Goal: Task Accomplishment & Management: Manage account settings

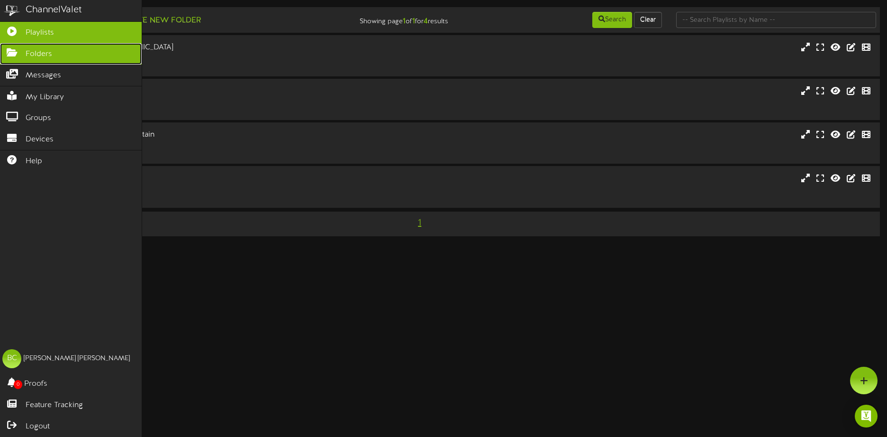
click at [10, 50] on icon at bounding box center [12, 51] width 24 height 7
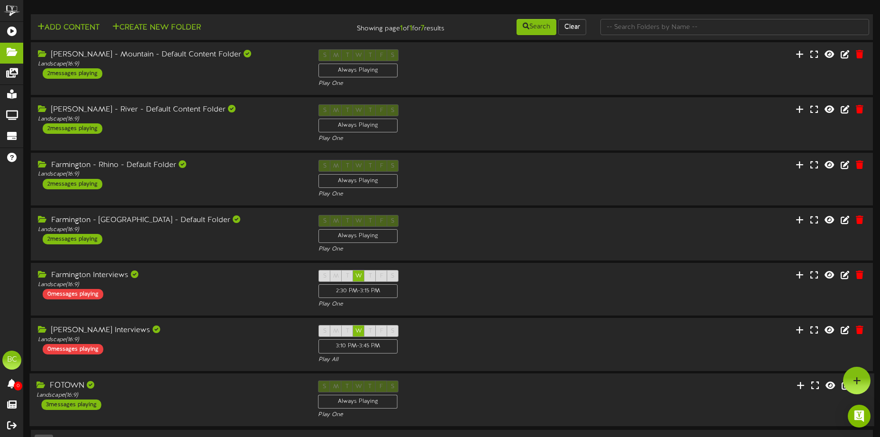
click at [119, 402] on div "FOTOWN Landscape ( 16:9 ) 3 messages playing" at bounding box center [170, 394] width 282 height 29
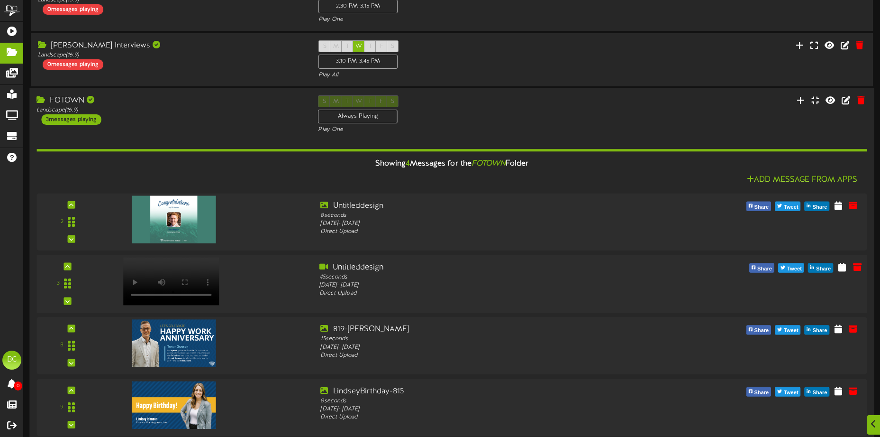
scroll to position [333, 0]
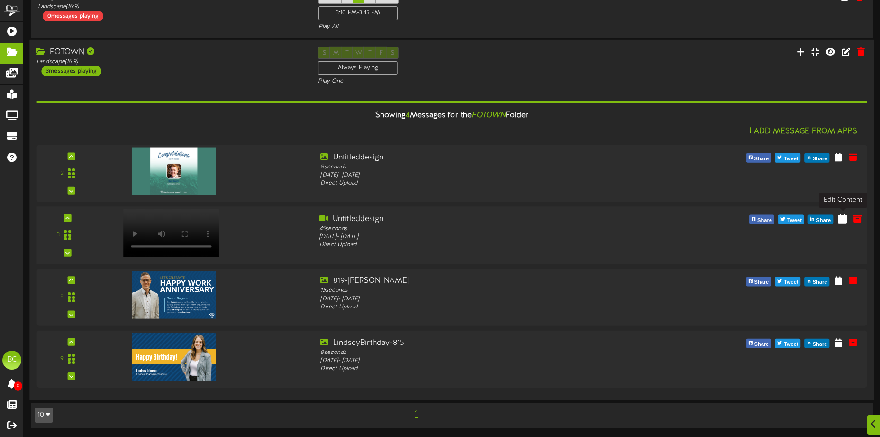
click at [841, 221] on icon at bounding box center [842, 218] width 9 height 10
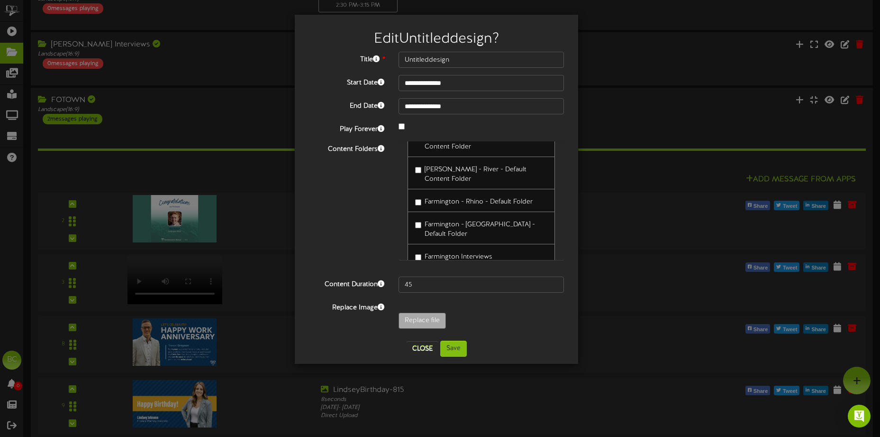
scroll to position [47, 0]
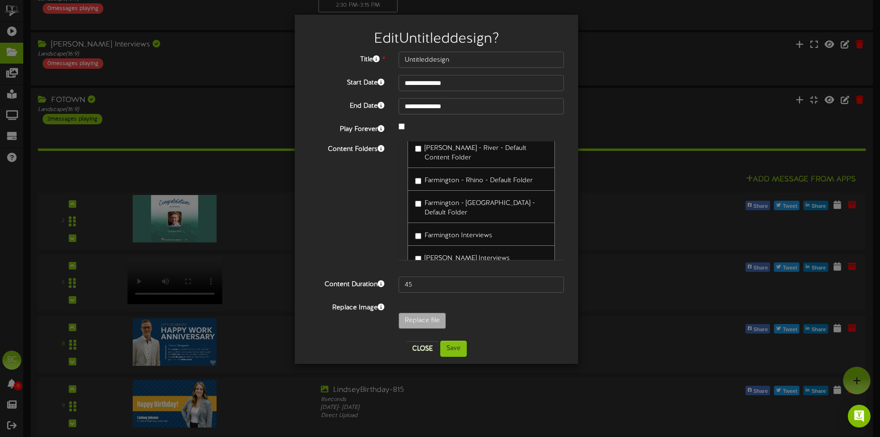
click at [419, 195] on label "Farmington - Buffalo - Default Folder" at bounding box center [481, 206] width 132 height 22
click at [451, 343] on button "Save" at bounding box center [453, 348] width 27 height 16
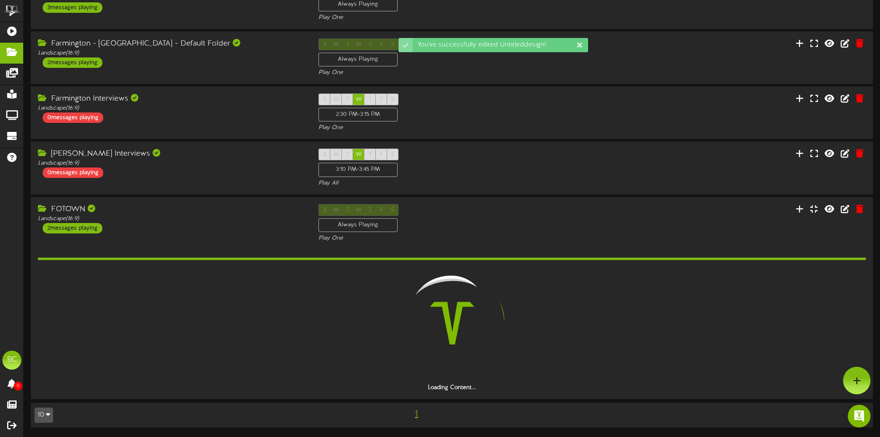
scroll to position [271, 0]
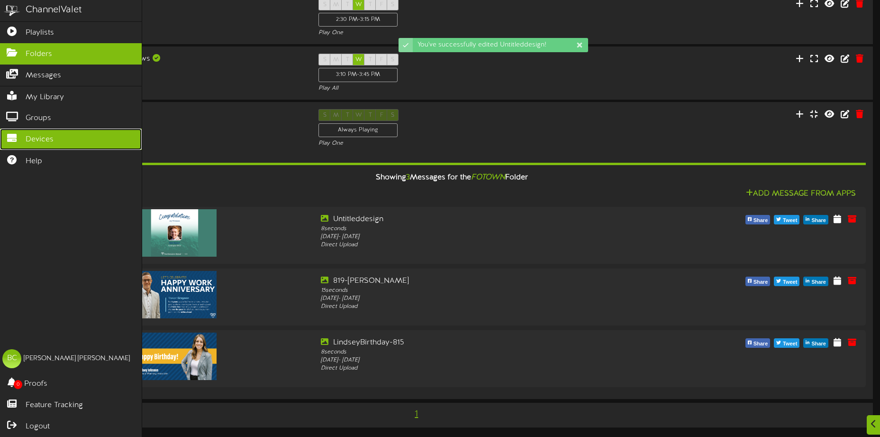
click at [63, 137] on link "Devices" at bounding box center [71, 138] width 142 height 21
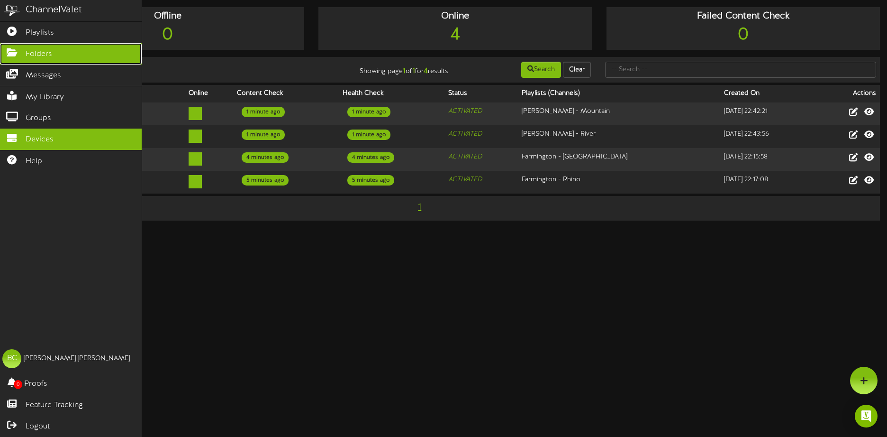
click at [43, 55] on span "Folders" at bounding box center [39, 54] width 27 height 11
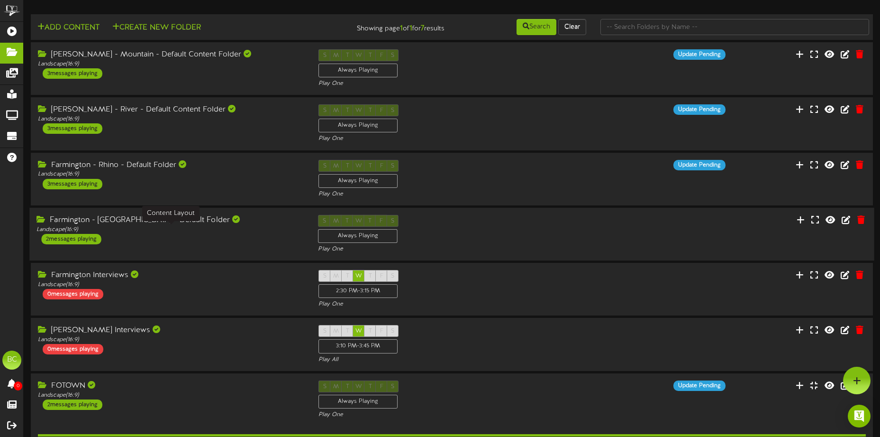
click at [130, 229] on div "Landscape ( 16:9 )" at bounding box center [170, 230] width 267 height 8
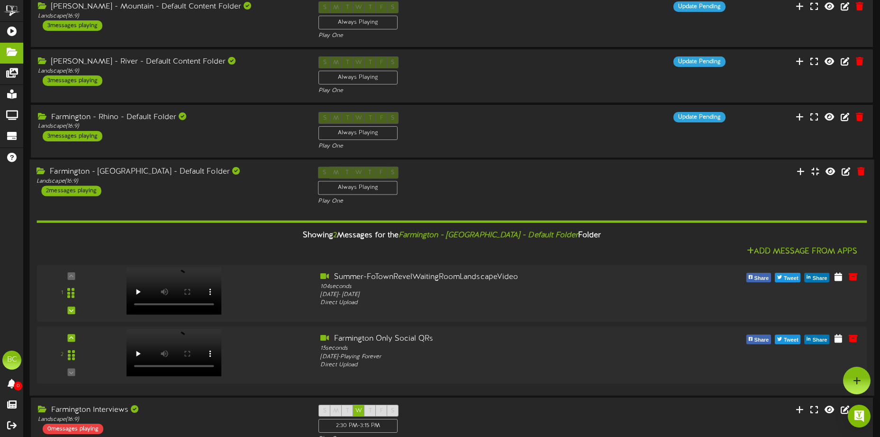
scroll to position [47, 0]
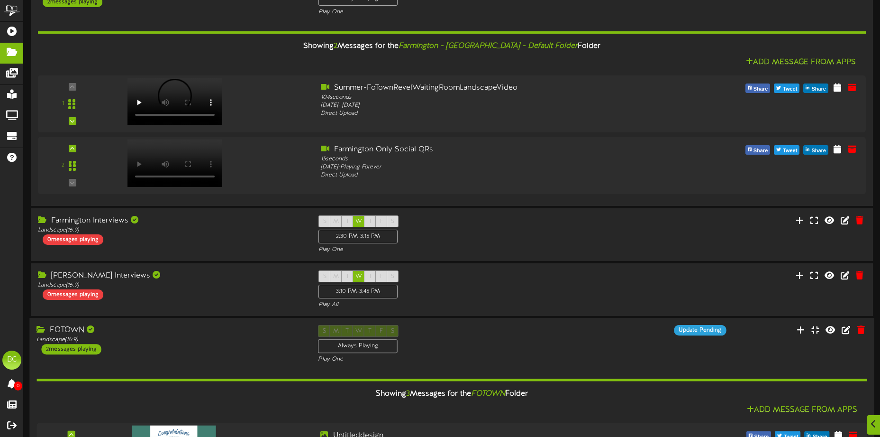
click at [208, 347] on div "FOTOWN Landscape ( 16:9 ) 2 messages playing" at bounding box center [170, 339] width 282 height 29
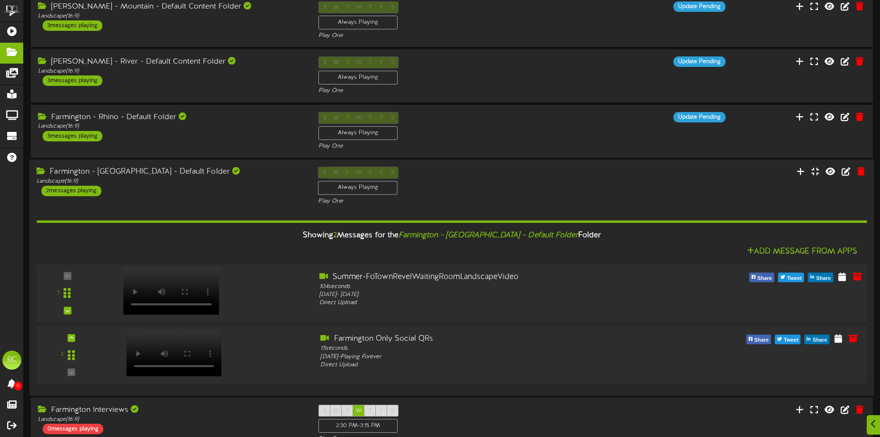
scroll to position [210, 0]
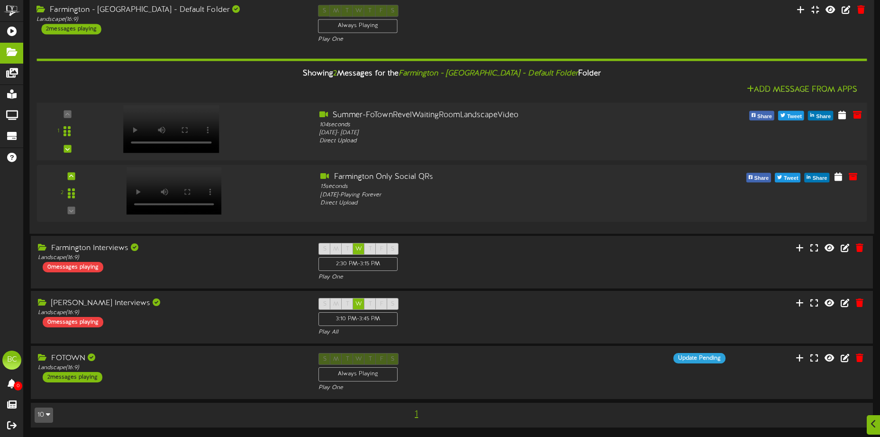
click at [230, 356] on div "FOTOWN" at bounding box center [171, 358] width 266 height 11
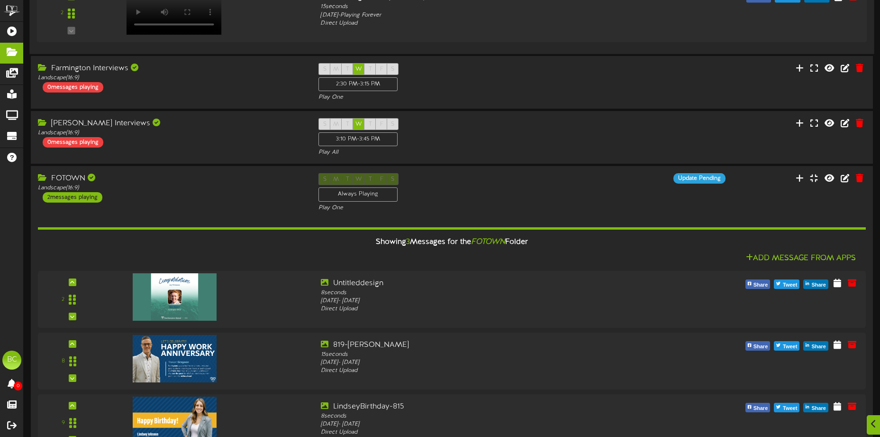
scroll to position [447, 0]
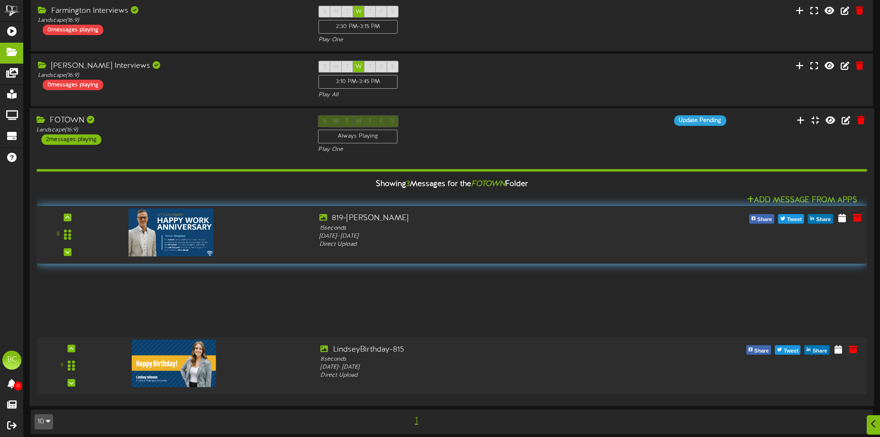
drag, startPoint x: 58, startPoint y: 303, endPoint x: 53, endPoint y: 233, distance: 69.9
click at [53, 233] on div "8" at bounding box center [67, 234] width 55 height 43
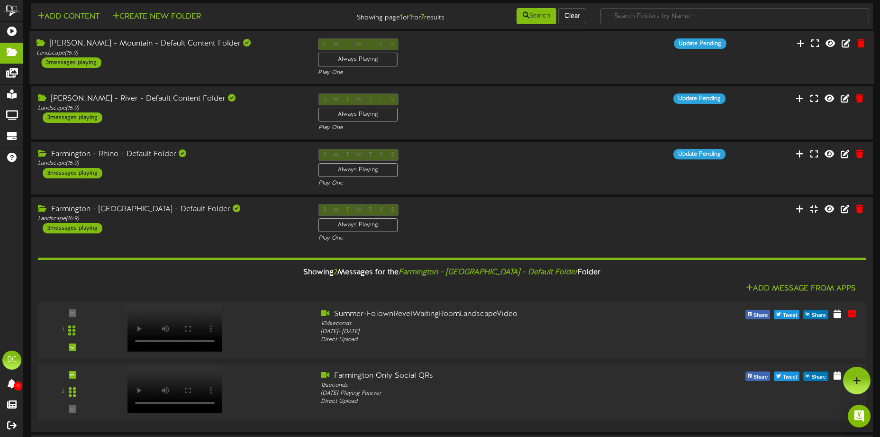
scroll to position [0, 0]
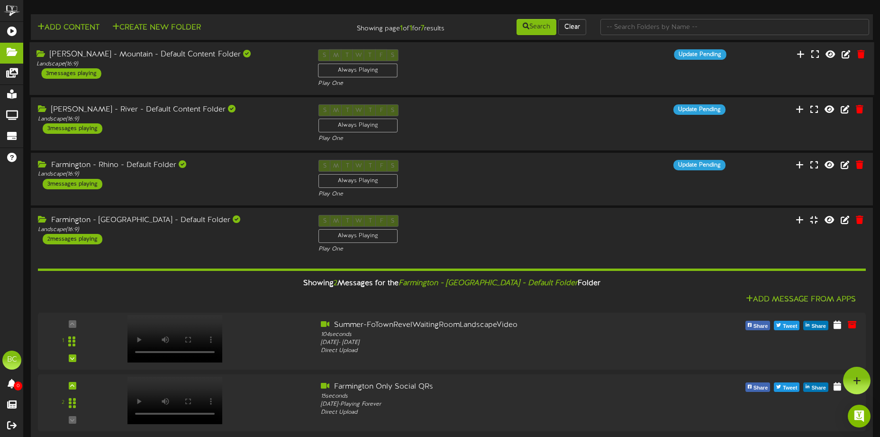
click at [219, 72] on div "Ogden - Mountain - Default Content Folder Landscape ( 16:9 ) 3 messages playing" at bounding box center [170, 63] width 282 height 29
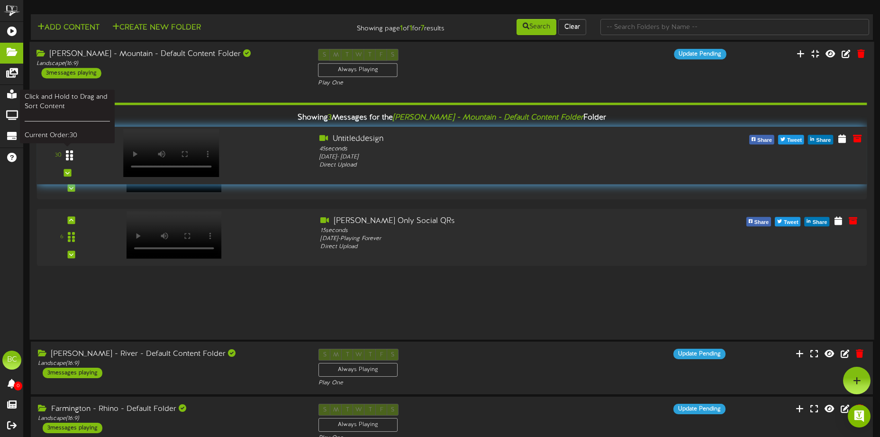
drag, startPoint x: 68, startPoint y: 296, endPoint x: 55, endPoint y: 152, distance: 144.7
click at [55, 152] on div "30" at bounding box center [68, 155] width 26 height 24
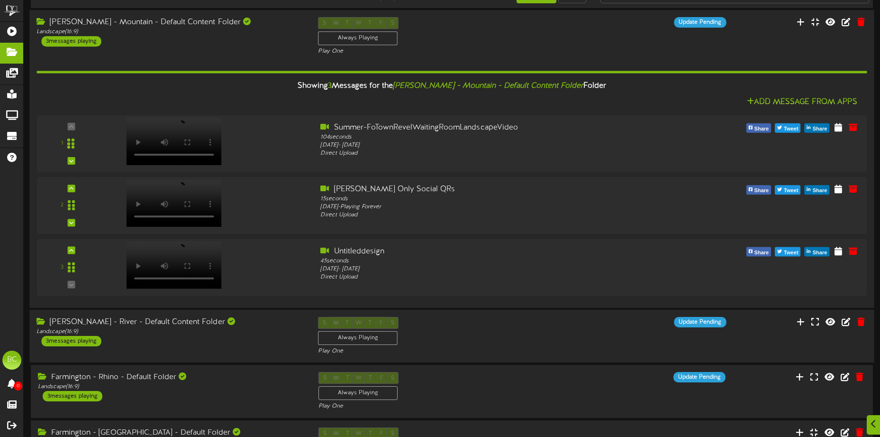
scroll to position [47, 0]
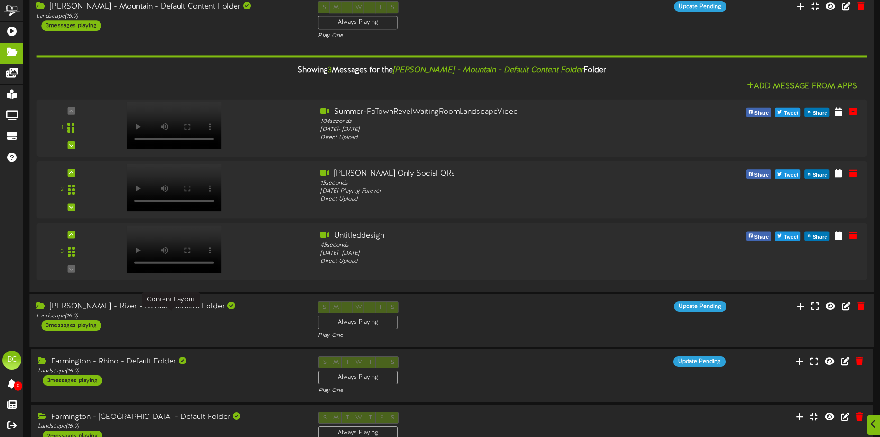
click at [116, 312] on div "Landscape ( 16:9 )" at bounding box center [170, 316] width 267 height 8
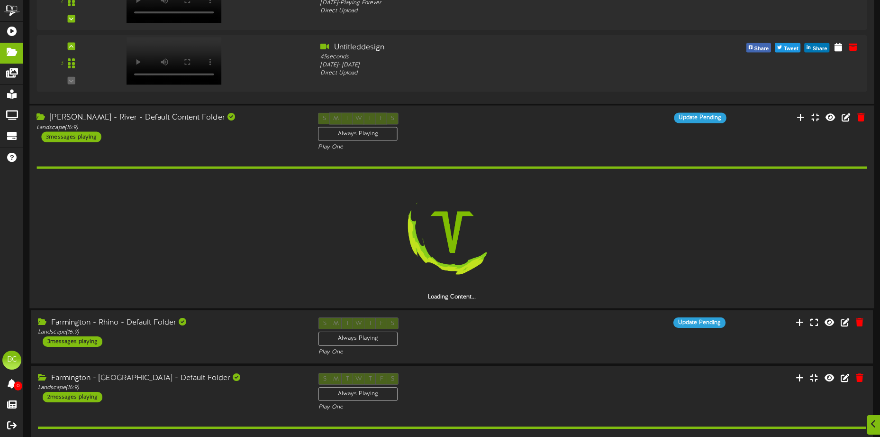
scroll to position [237, 0]
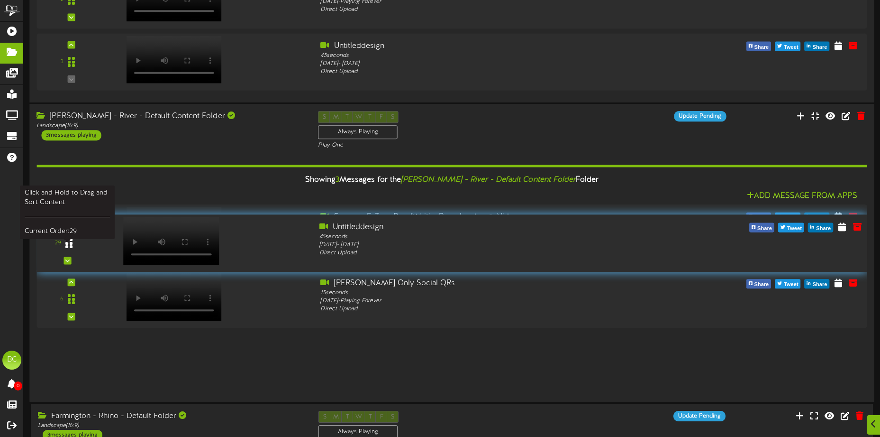
drag, startPoint x: 73, startPoint y: 361, endPoint x: 73, endPoint y: 243, distance: 117.6
click at [73, 243] on div at bounding box center [69, 243] width 22 height 24
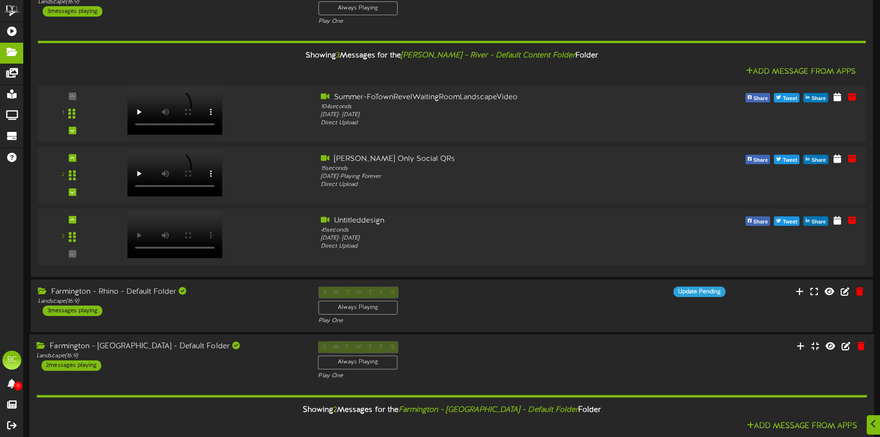
scroll to position [379, 0]
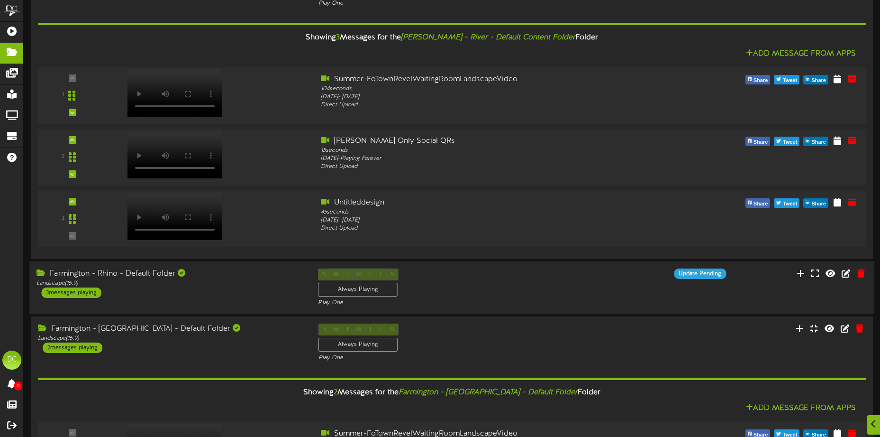
click at [147, 294] on div "Farmington - Rhino - Default Folder Landscape ( 16:9 ) 3 messages playing" at bounding box center [170, 282] width 282 height 29
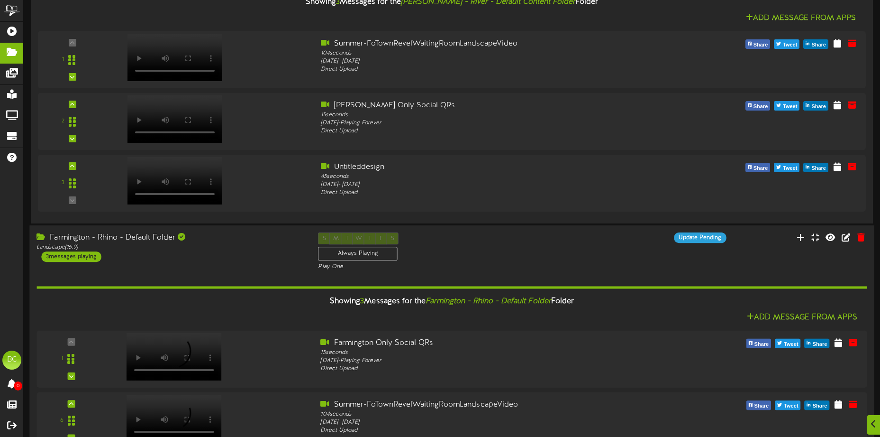
scroll to position [521, 0]
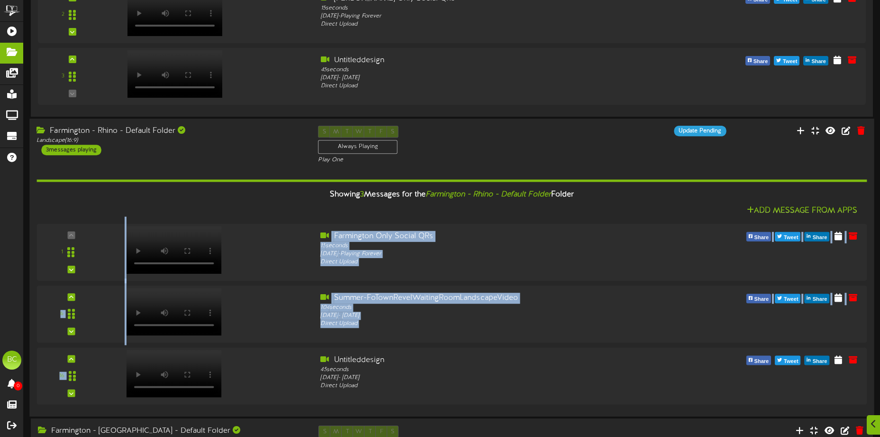
drag, startPoint x: 88, startPoint y: 375, endPoint x: 92, endPoint y: 244, distance: 130.9
click at [92, 244] on div "1 15 seconds" at bounding box center [452, 314] width 831 height 181
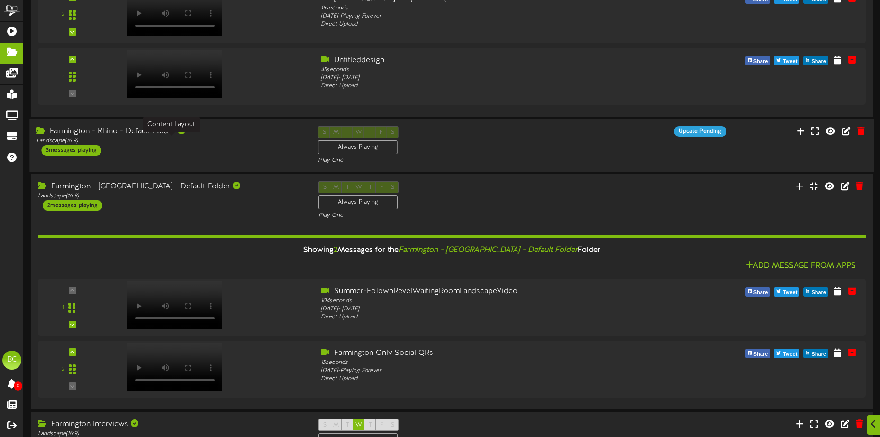
click at [130, 142] on div "Landscape ( 16:9 )" at bounding box center [170, 141] width 267 height 8
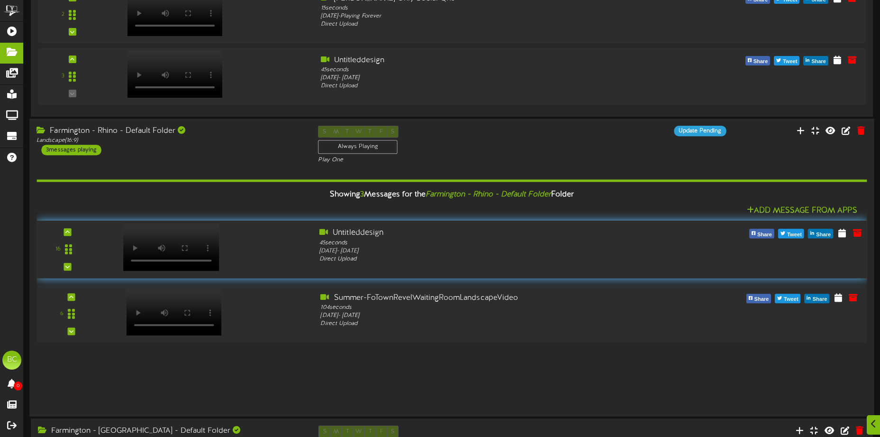
drag, startPoint x: 73, startPoint y: 378, endPoint x: 89, endPoint y: 252, distance: 127.0
click at [89, 252] on div "16" at bounding box center [67, 249] width 55 height 43
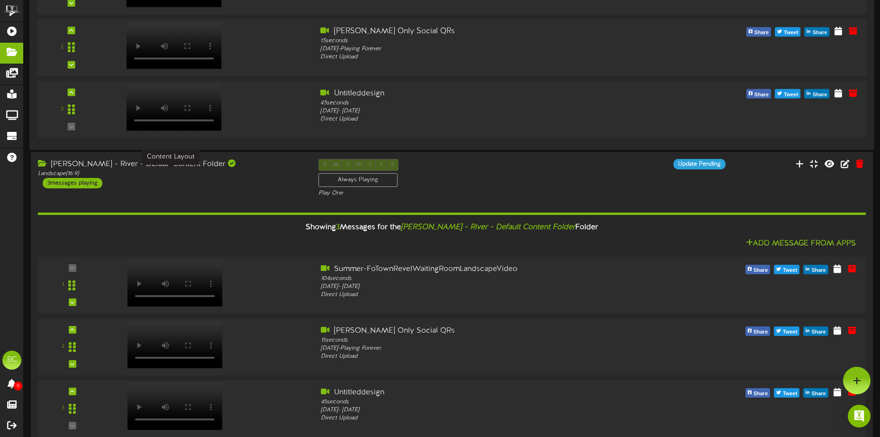
scroll to position [0, 0]
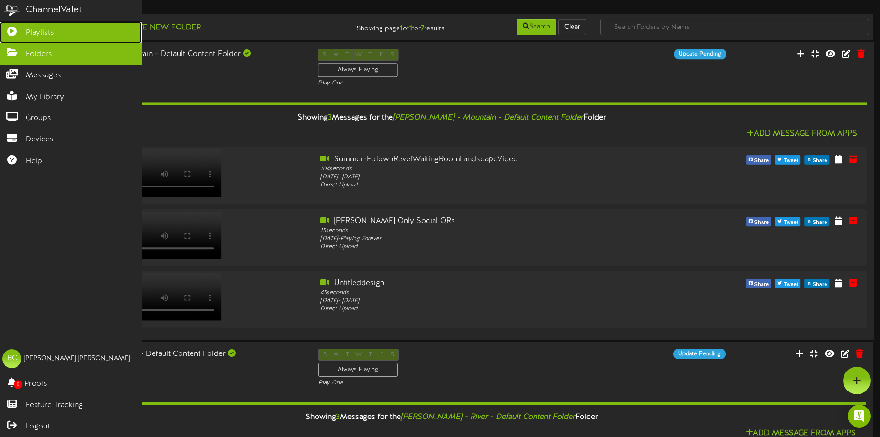
click at [9, 39] on link "Playlists" at bounding box center [71, 32] width 142 height 21
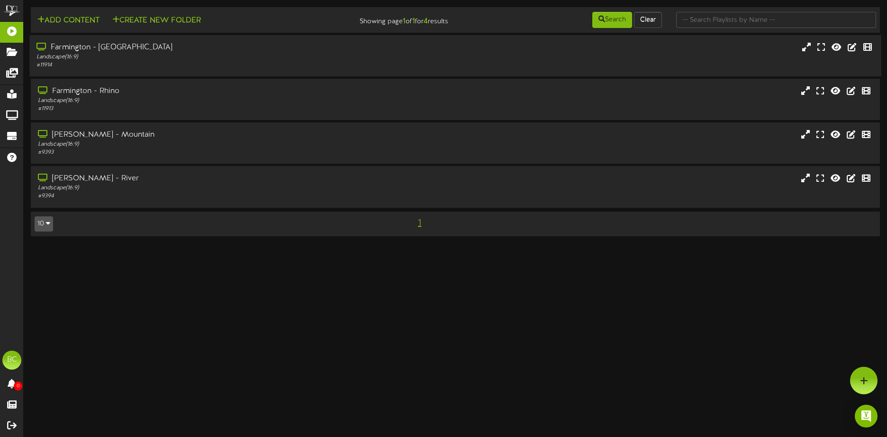
click at [197, 54] on div "Landscape ( 16:9 )" at bounding box center [207, 57] width 341 height 8
